Goal: Communication & Community: Answer question/provide support

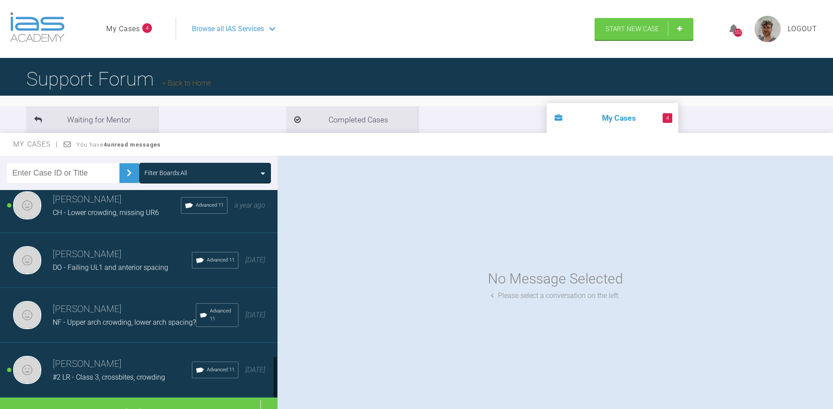
scroll to position [935, 0]
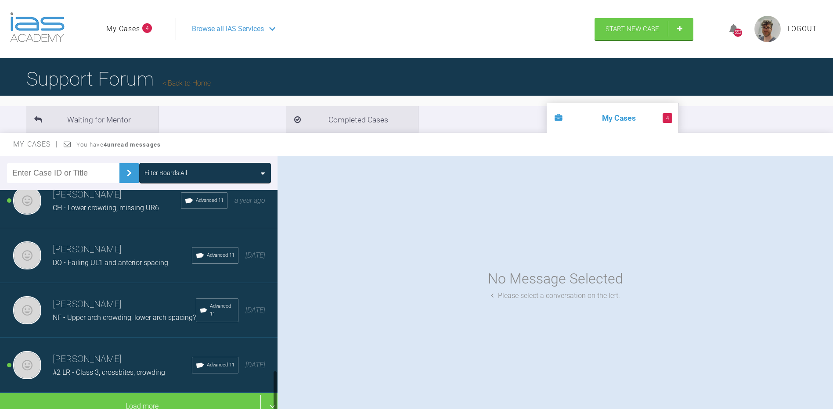
click at [162, 380] on div "[PERSON_NAME] #2 LR - Class 3, crossbites, crowding Advanced 11 [DATE]" at bounding box center [142, 365] width 284 height 55
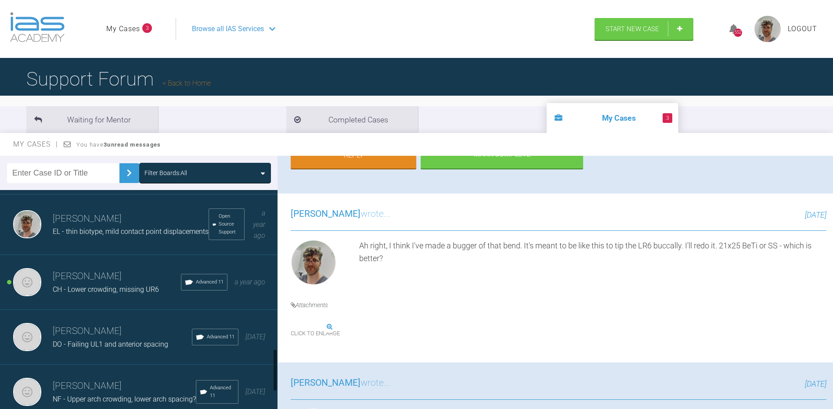
scroll to position [803, 0]
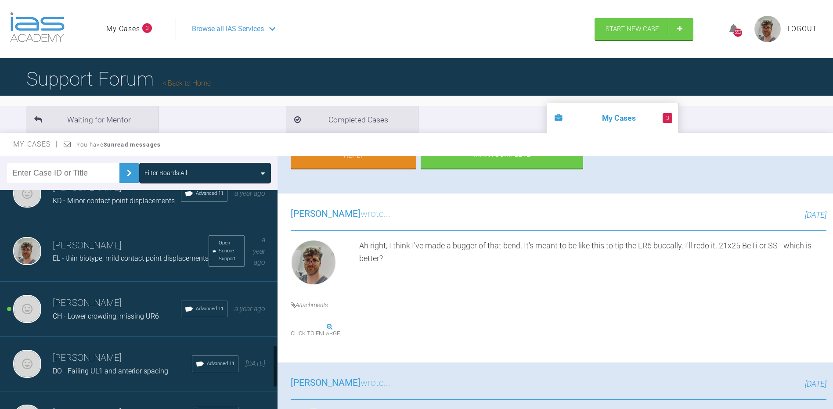
click at [111, 311] on h3 "[PERSON_NAME]" at bounding box center [117, 303] width 128 height 15
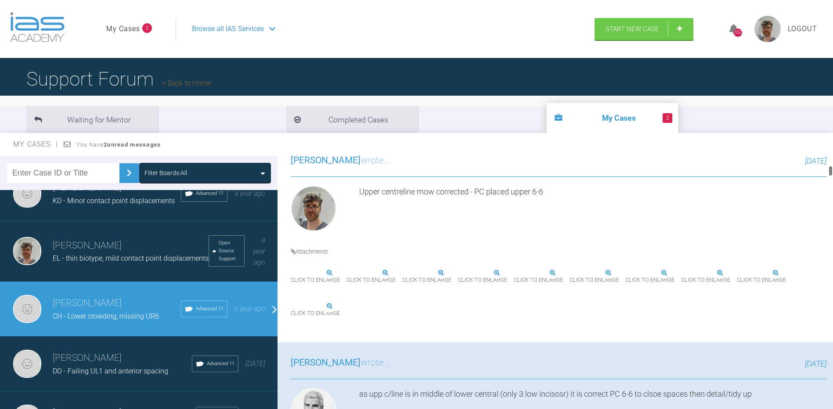
scroll to position [483, 0]
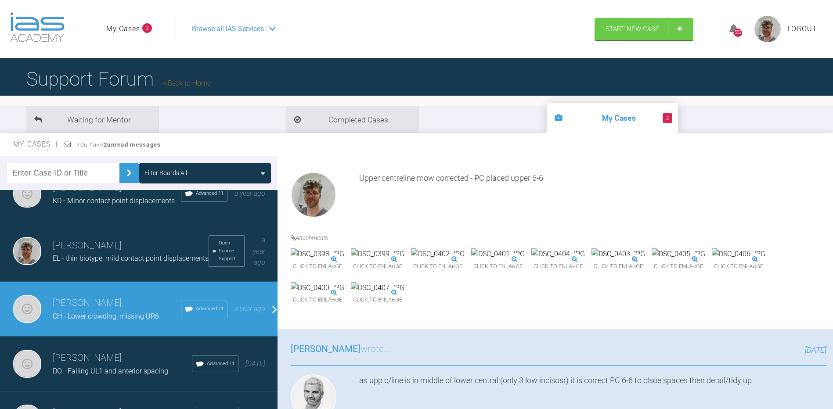
click at [711, 260] on img at bounding box center [738, 253] width 54 height 11
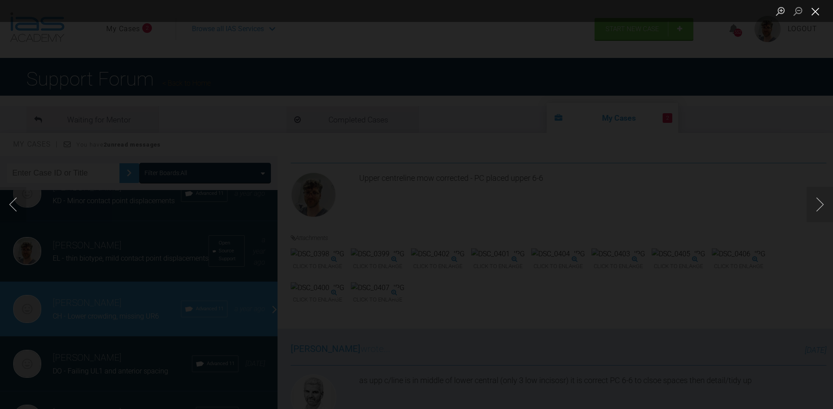
click at [821, 12] on button "Close lightbox" at bounding box center [815, 11] width 18 height 15
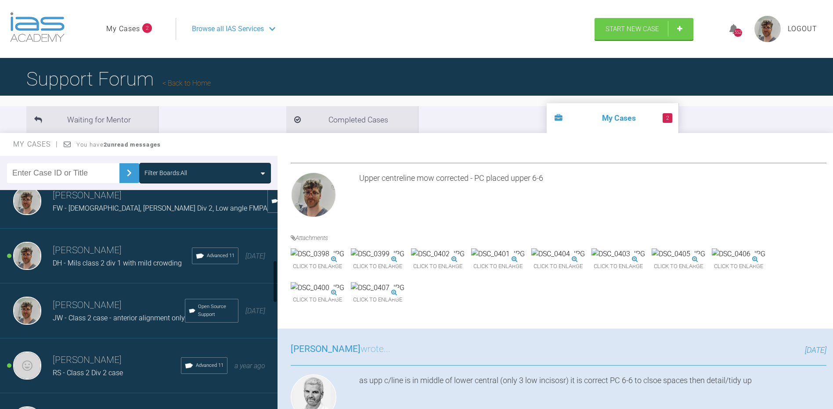
scroll to position [364, 0]
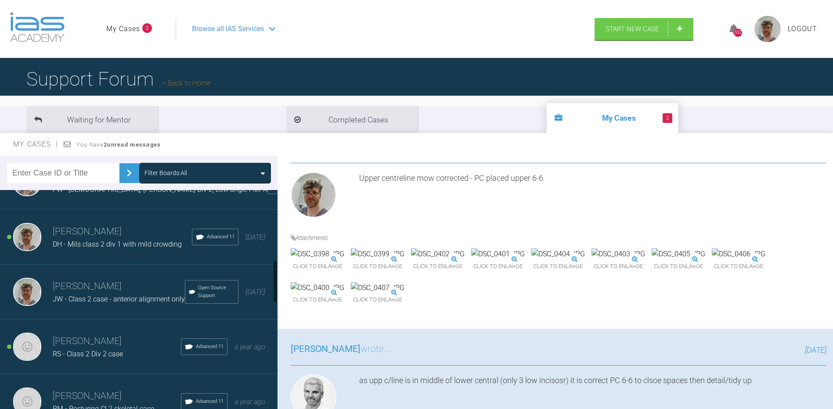
click at [118, 358] on span "RS - Class 2 Div 2 case" at bounding box center [88, 354] width 70 height 8
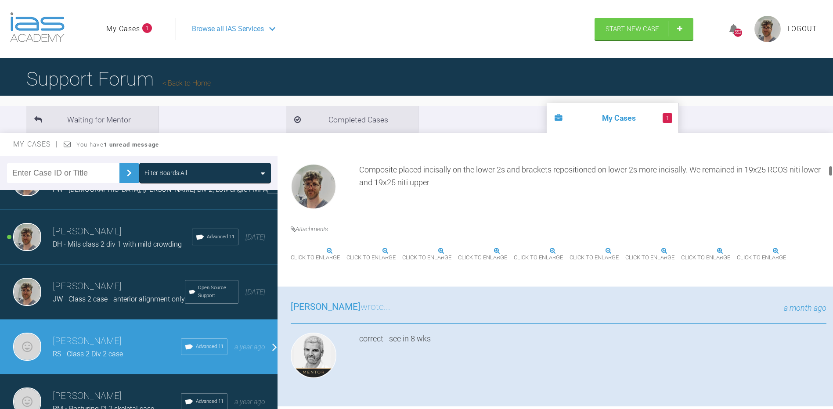
scroll to position [263, 0]
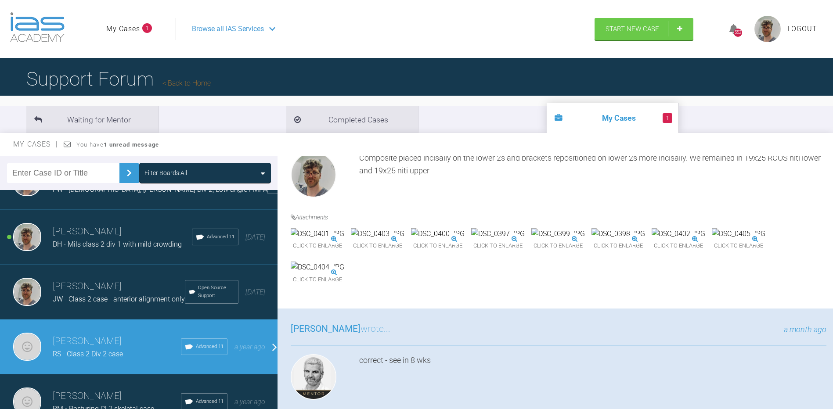
click at [591, 240] on img at bounding box center [618, 233] width 54 height 11
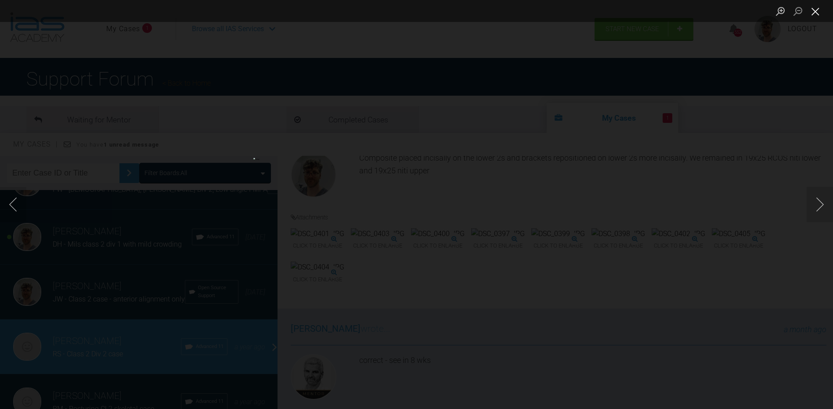
click at [815, 13] on button "Close lightbox" at bounding box center [815, 11] width 18 height 15
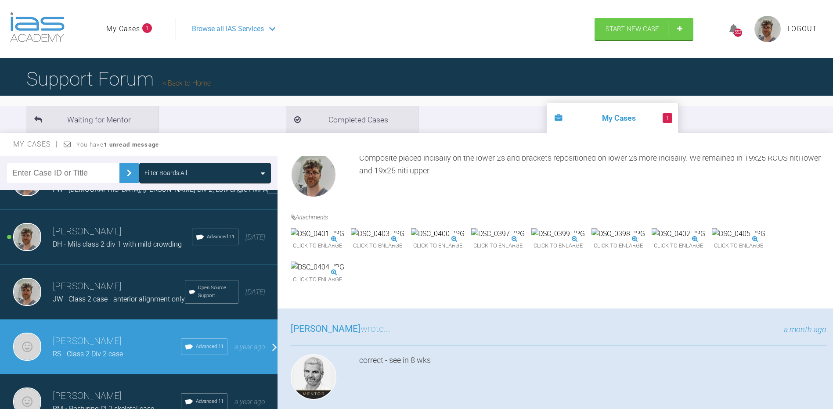
click at [711, 240] on img at bounding box center [738, 233] width 54 height 11
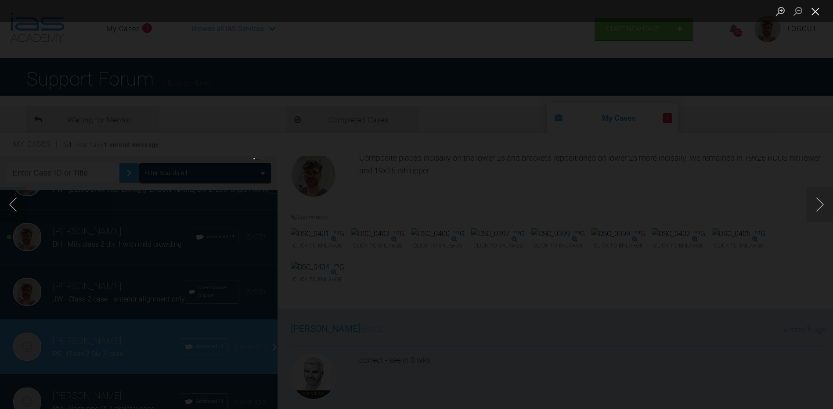
click at [822, 13] on button "Close lightbox" at bounding box center [815, 11] width 18 height 15
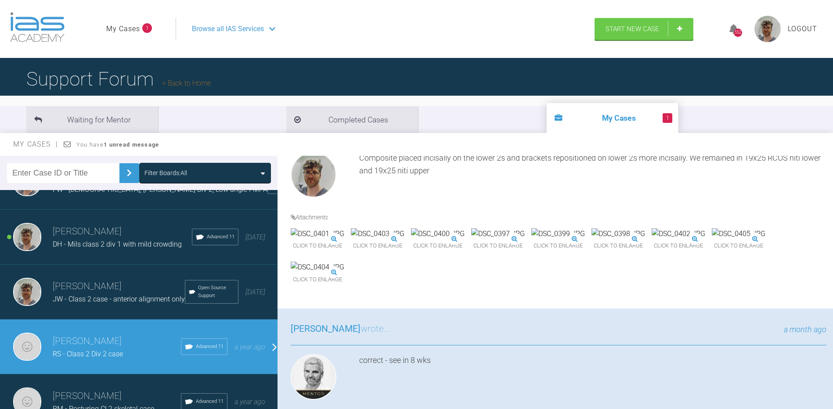
click at [524, 240] on img at bounding box center [498, 233] width 54 height 11
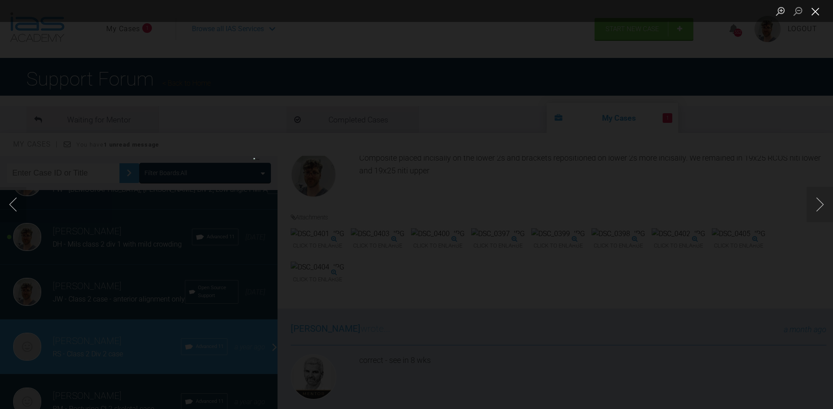
click at [816, 14] on button "Close lightbox" at bounding box center [815, 11] width 18 height 15
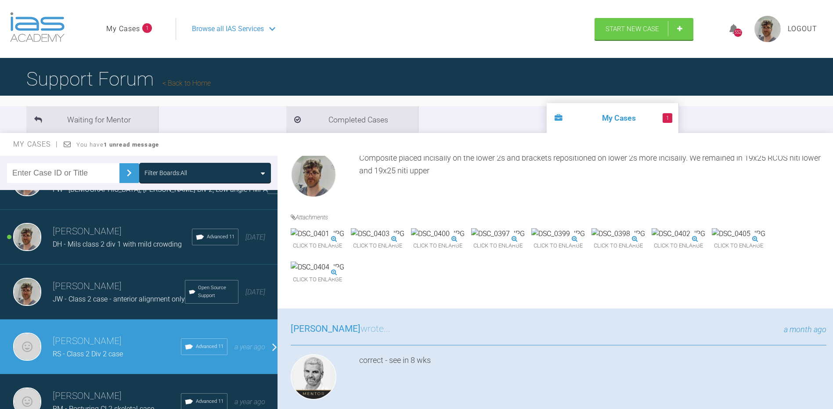
click at [464, 240] on img at bounding box center [438, 233] width 54 height 11
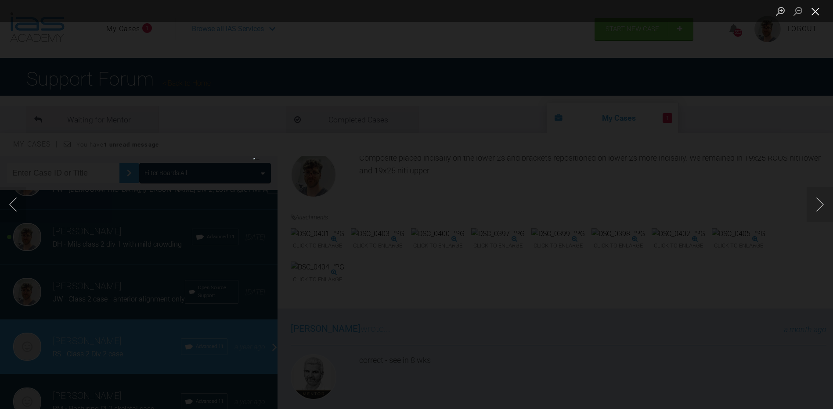
click at [815, 17] on button "Close lightbox" at bounding box center [815, 11] width 18 height 15
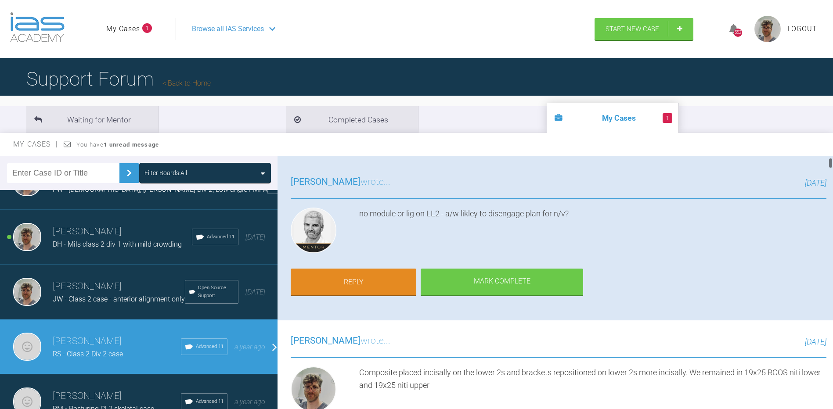
scroll to position [44, 0]
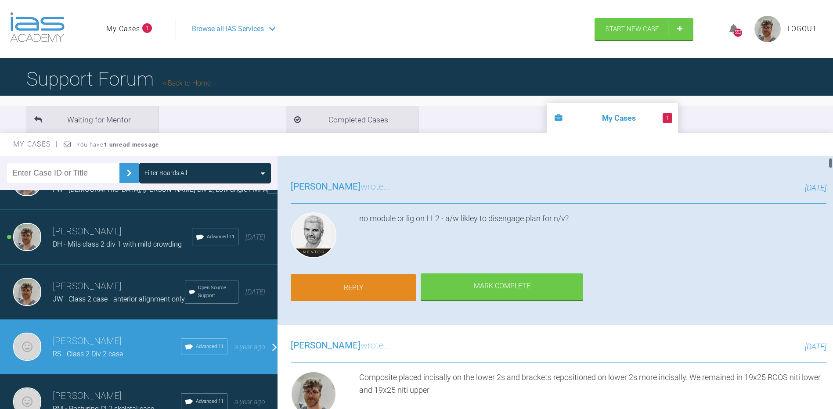
click at [341, 295] on link "Reply" at bounding box center [354, 287] width 126 height 27
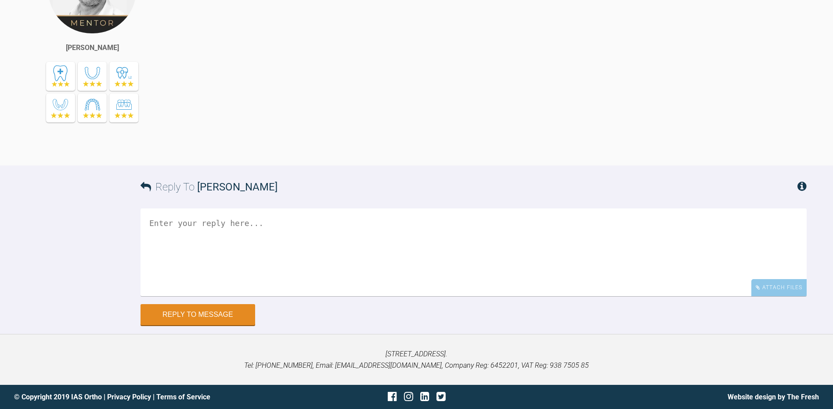
scroll to position [10201, 0]
click at [401, 269] on textarea at bounding box center [473, 252] width 666 height 88
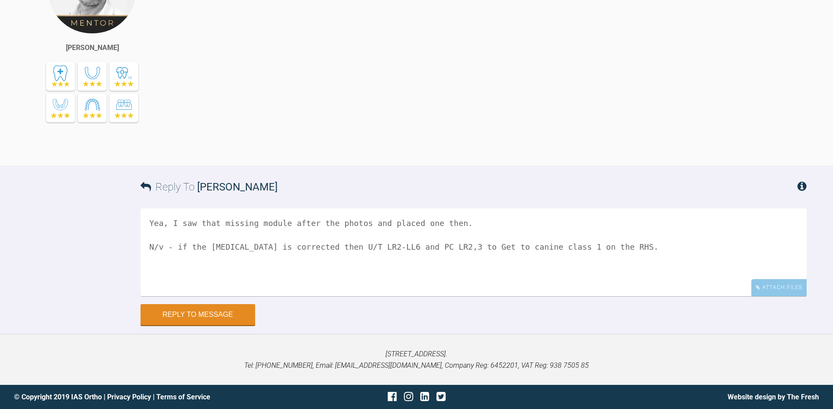
scroll to position [10069, 0]
click at [450, 296] on textarea "Yea, I saw that missing module after the photos and placed one then. N/v - if t…" at bounding box center [473, 252] width 666 height 88
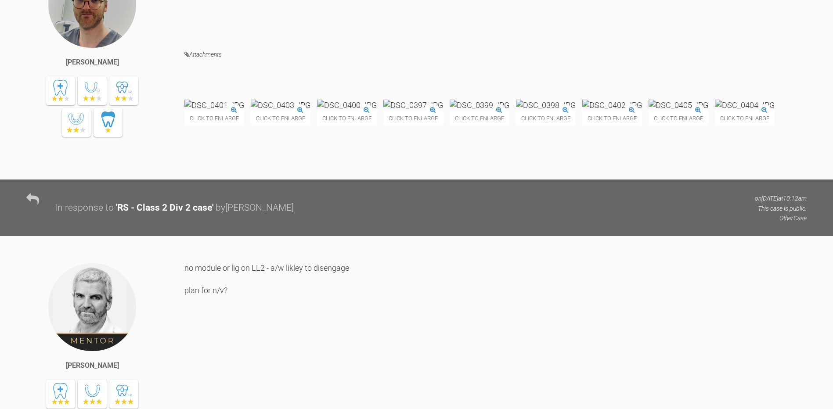
scroll to position [9674, 0]
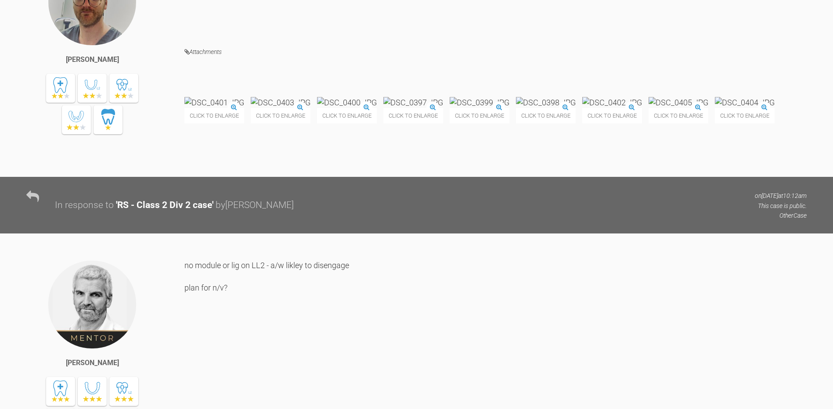
type textarea "Yea, I saw that missing module after the photos and placed one then. N/v - if t…"
click at [238, 108] on img at bounding box center [214, 102] width 60 height 11
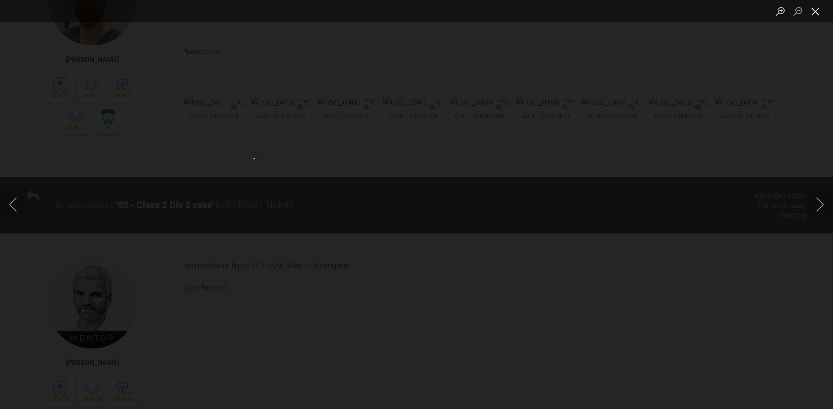
click at [819, 14] on button "Close lightbox" at bounding box center [815, 11] width 18 height 15
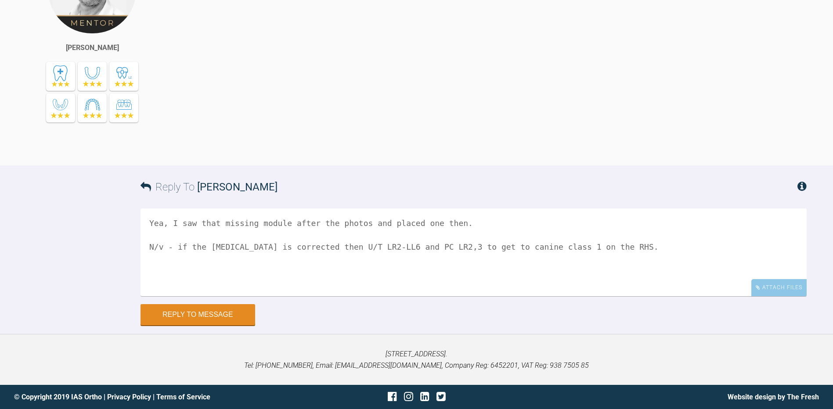
scroll to position [10201, 0]
click at [621, 250] on textarea "Yea, I saw that missing module after the photos and placed one then. N/v - if t…" at bounding box center [473, 252] width 666 height 88
click at [216, 323] on button "Reply to Message" at bounding box center [197, 315] width 115 height 21
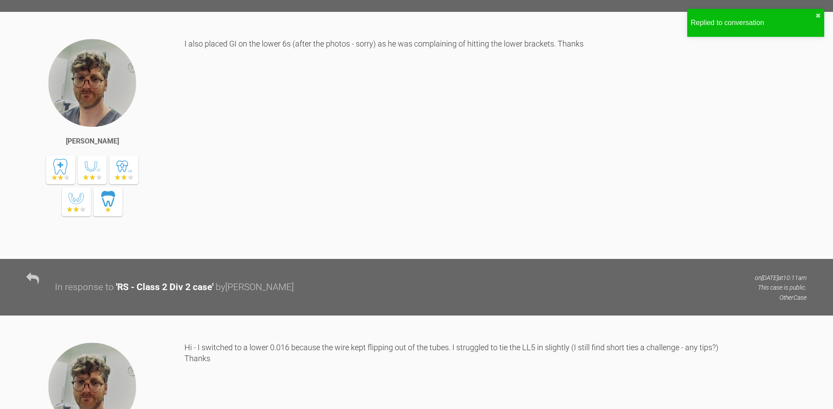
scroll to position [0, 0]
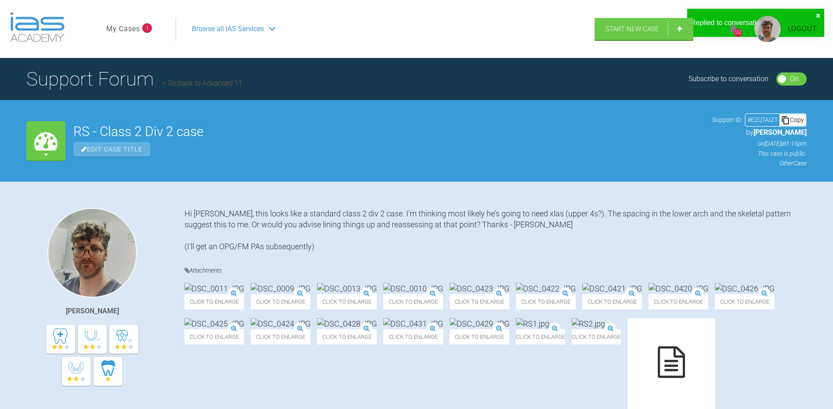
click at [137, 29] on link "My Cases" at bounding box center [123, 28] width 34 height 11
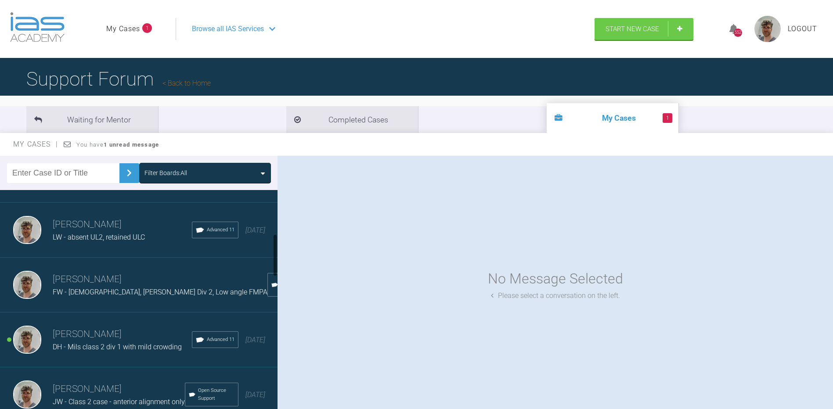
scroll to position [263, 0]
click at [95, 349] on span "DH - Mils class 2 div 1 with mild crowding" at bounding box center [117, 345] width 129 height 8
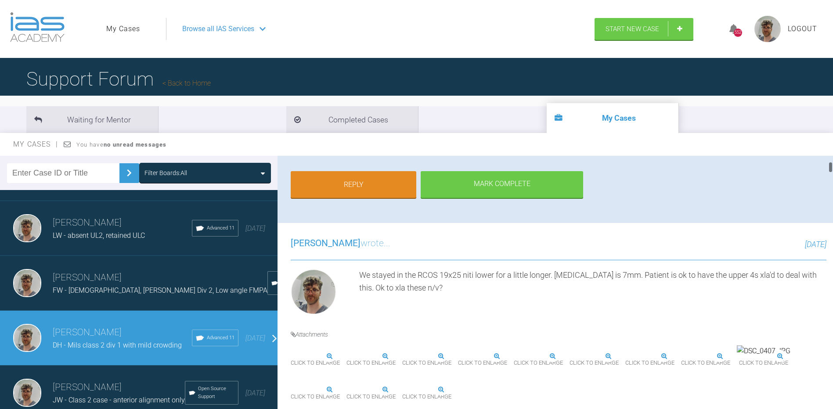
scroll to position [132, 0]
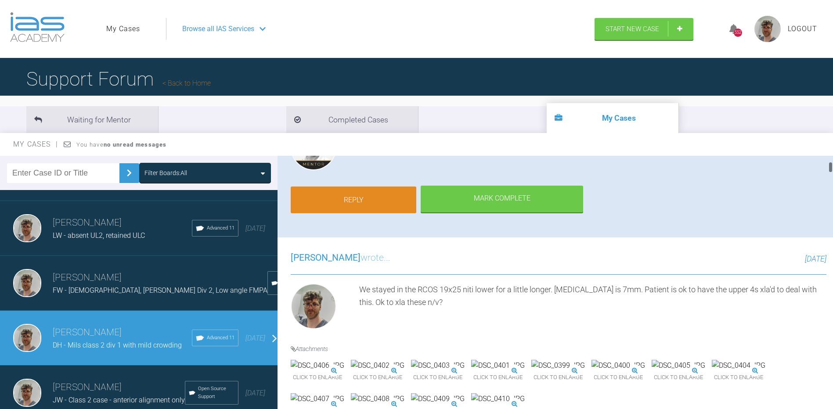
click at [363, 203] on link "Reply" at bounding box center [354, 200] width 126 height 27
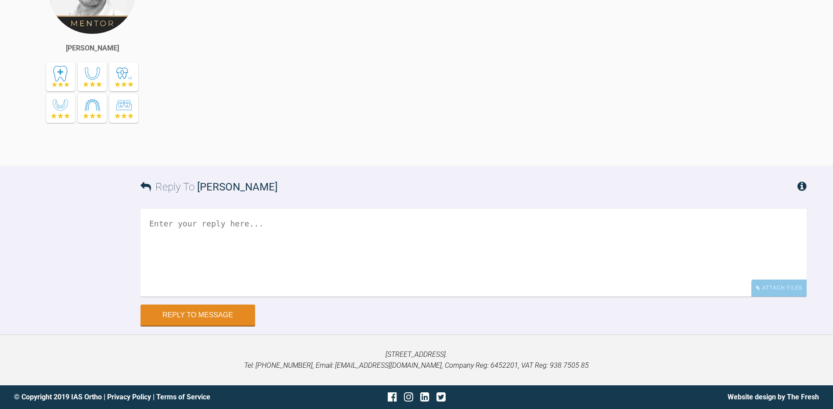
scroll to position [9192, 0]
click at [322, 297] on textarea at bounding box center [473, 253] width 666 height 88
click at [331, 297] on textarea "Continue with RCOS wire in the lower to reduce OB. XLA upper 4s, U/t 5/6s and d…" at bounding box center [473, 253] width 666 height 88
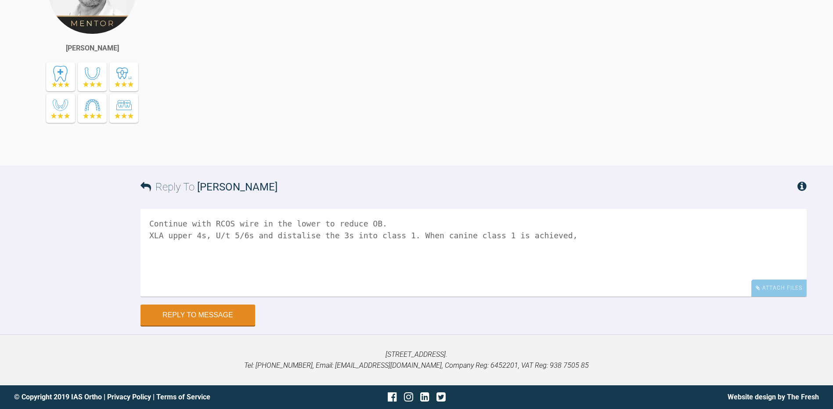
click at [390, 297] on textarea "Continue with RCOS wire in the lower to reduce OB. XLA upper 4s, U/t 5/6s and d…" at bounding box center [473, 253] width 666 height 88
click at [392, 297] on textarea "Continue with RCOS wire in the lower to reduce OB. XLA upper 4s, U/t 5/6s and d…" at bounding box center [473, 253] width 666 height 88
click at [619, 297] on textarea "Continue with RCOS wire in the lower to reduce OB. XLA upper 4s, U/t 5/6s and d…" at bounding box center [473, 253] width 666 height 88
click at [150, 237] on textarea "Continue with RCOS wire in the lower to reduce OB. XLA upper 4s, U/t 5/6s and d…" at bounding box center [473, 253] width 666 height 88
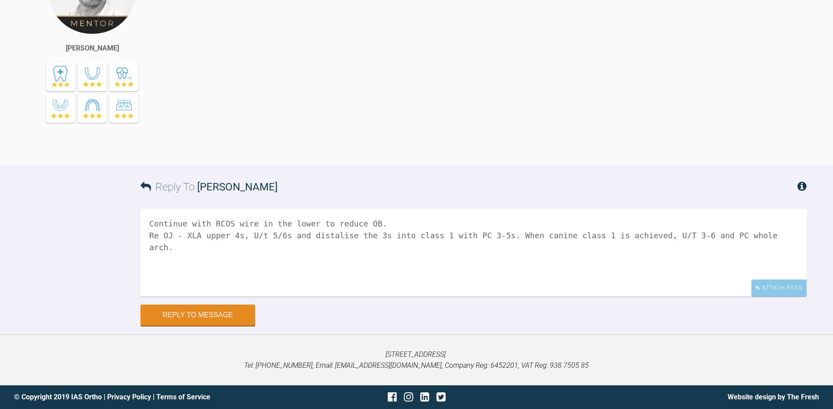
click at [259, 234] on textarea "Continue with RCOS wire in the lower to reduce OB. Re OJ - XLA upper 4s, U/t 5/…" at bounding box center [473, 253] width 666 height 88
click at [155, 236] on textarea "Continue with RCOS wire in the lower to reduce OB. Re OJ - XLA upper 4s, U/T 5/…" at bounding box center [473, 253] width 666 height 88
type textarea "Continue with RCOS wire in the lower to reduce OB. For the OJ - XLA upper 4s, U…"
click at [227, 316] on button "Reply to Message" at bounding box center [197, 315] width 115 height 21
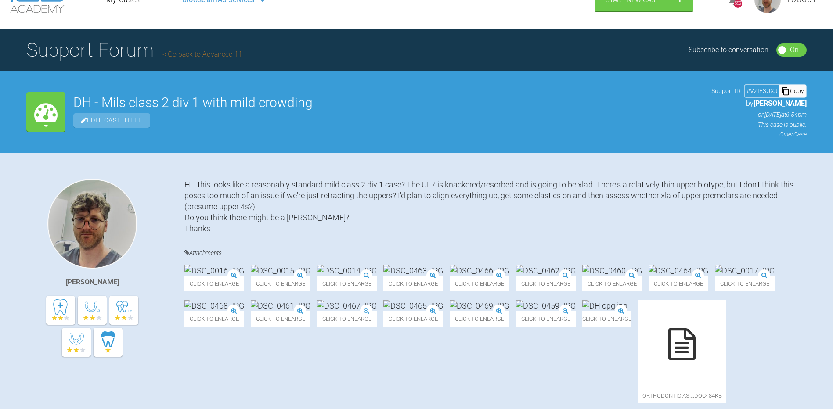
scroll to position [0, 0]
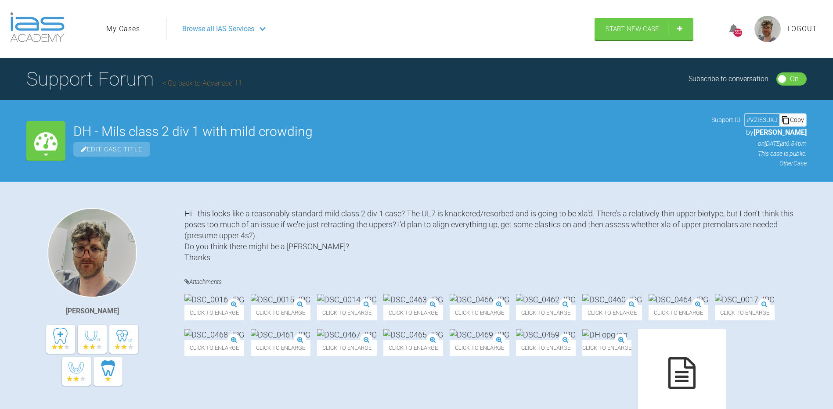
click at [124, 24] on link "My Cases" at bounding box center [123, 28] width 34 height 11
